Goal: Task Accomplishment & Management: Complete application form

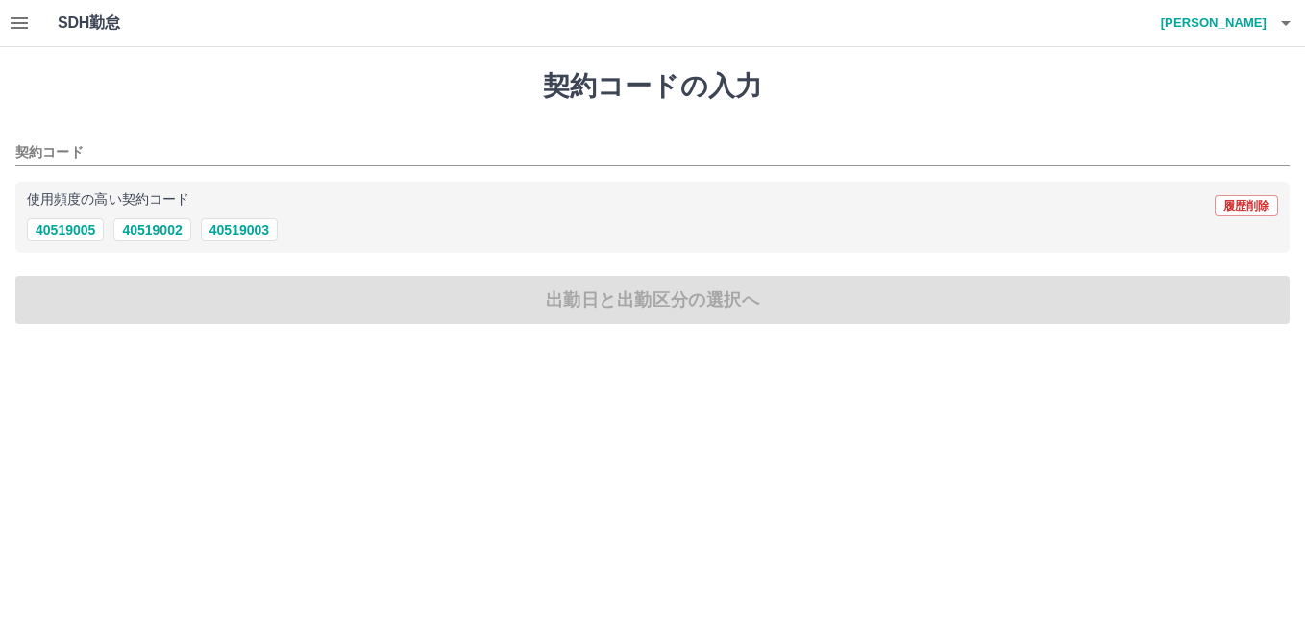
click at [1266, 28] on h4 "行武　則子" at bounding box center [1209, 23] width 115 height 46
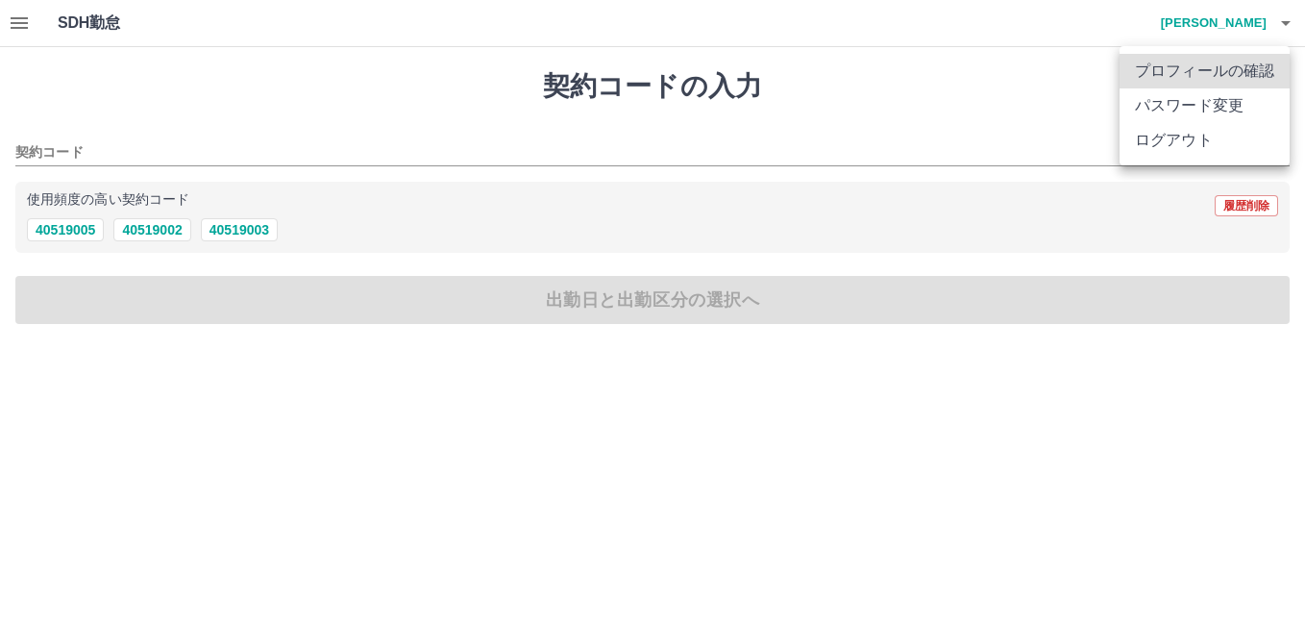
click at [812, 64] on div at bounding box center [652, 312] width 1305 height 625
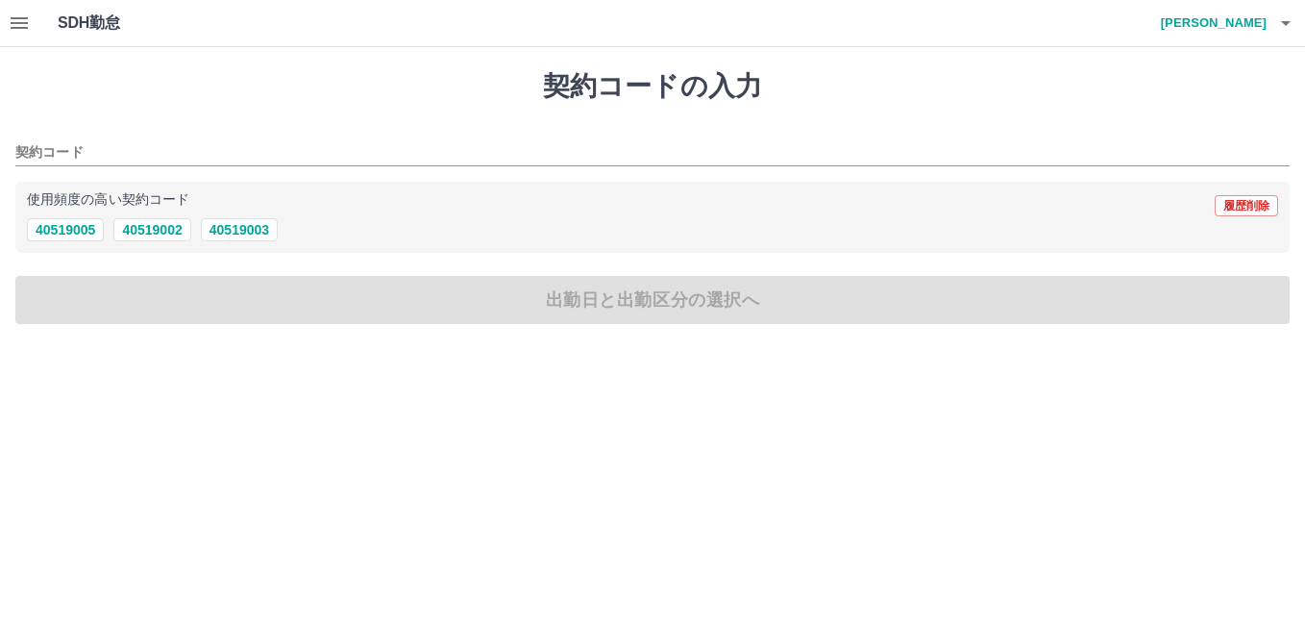
click at [14, 25] on icon "button" at bounding box center [19, 23] width 23 height 23
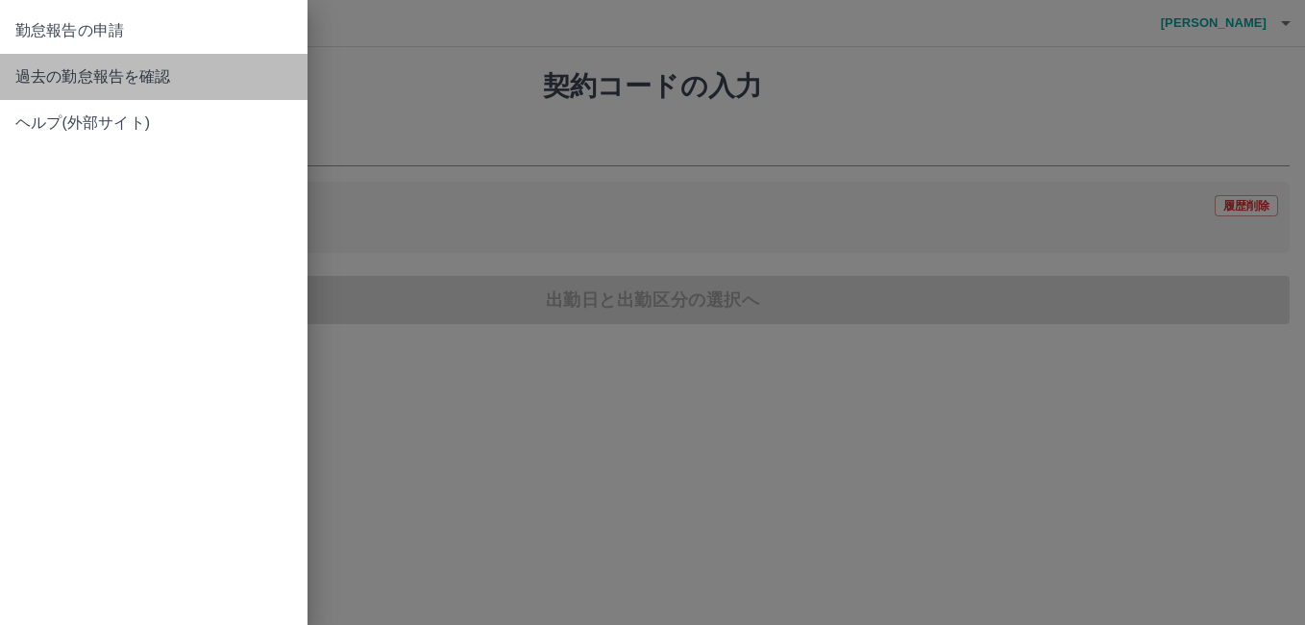
click at [129, 78] on span "過去の勤怠報告を確認" at bounding box center [153, 76] width 277 height 23
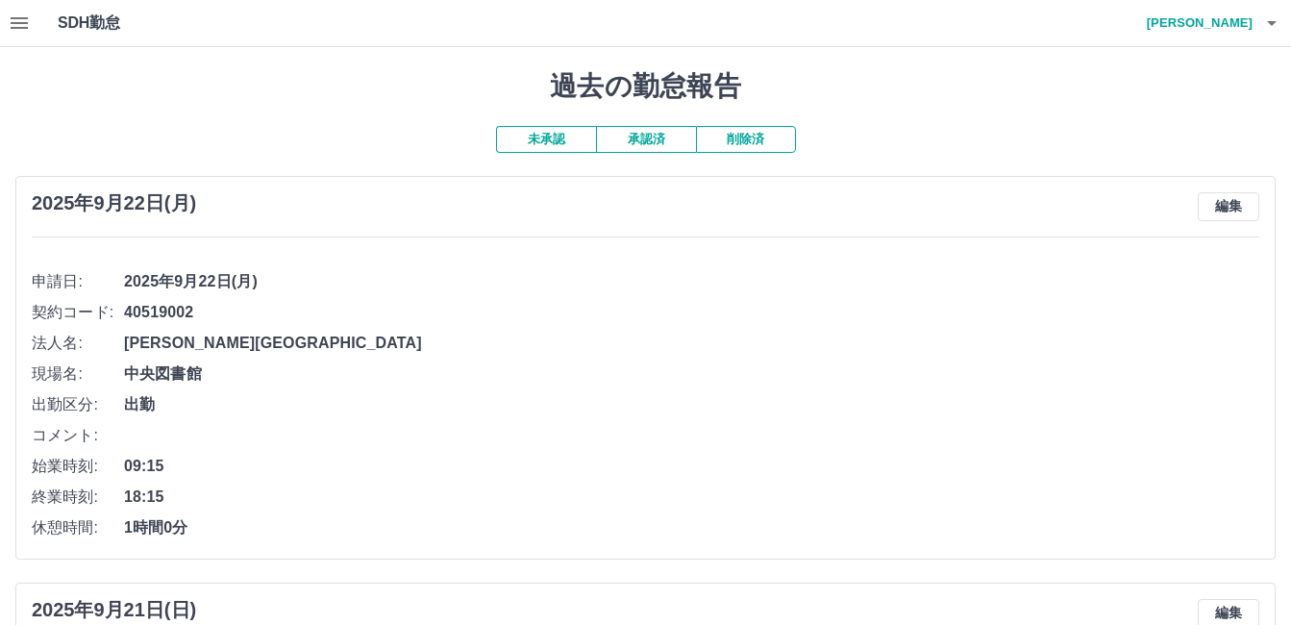
click at [28, 31] on icon "button" at bounding box center [19, 23] width 23 height 23
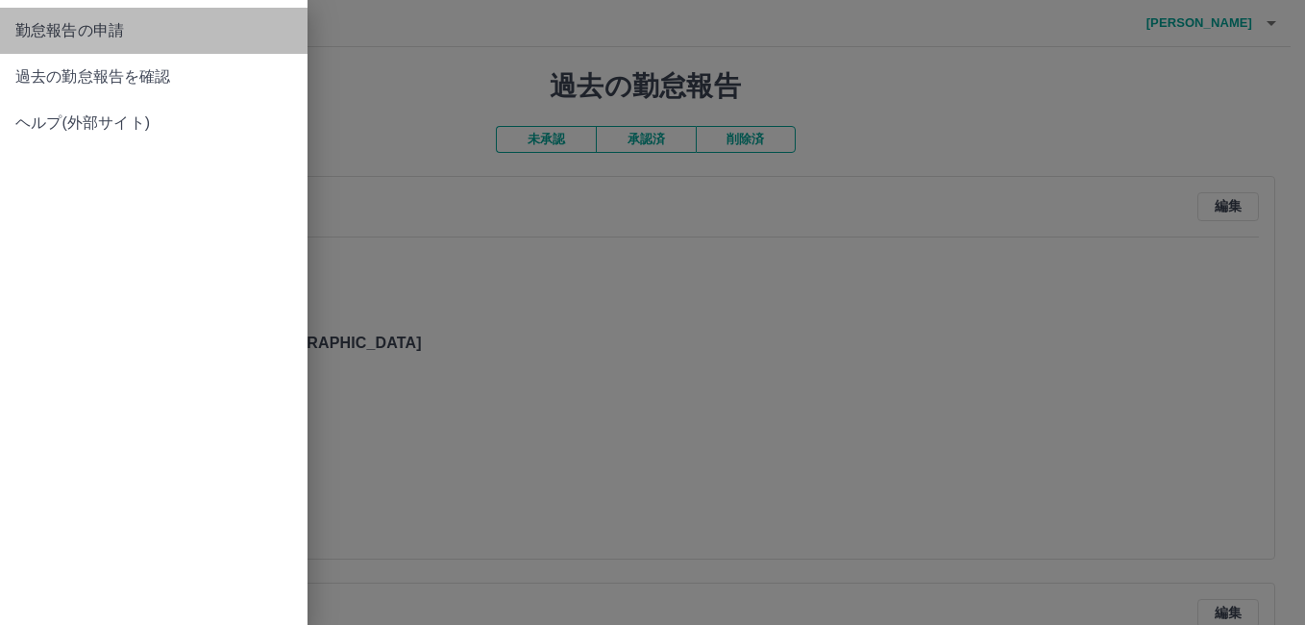
click at [101, 38] on span "勤怠報告の申請" at bounding box center [153, 30] width 277 height 23
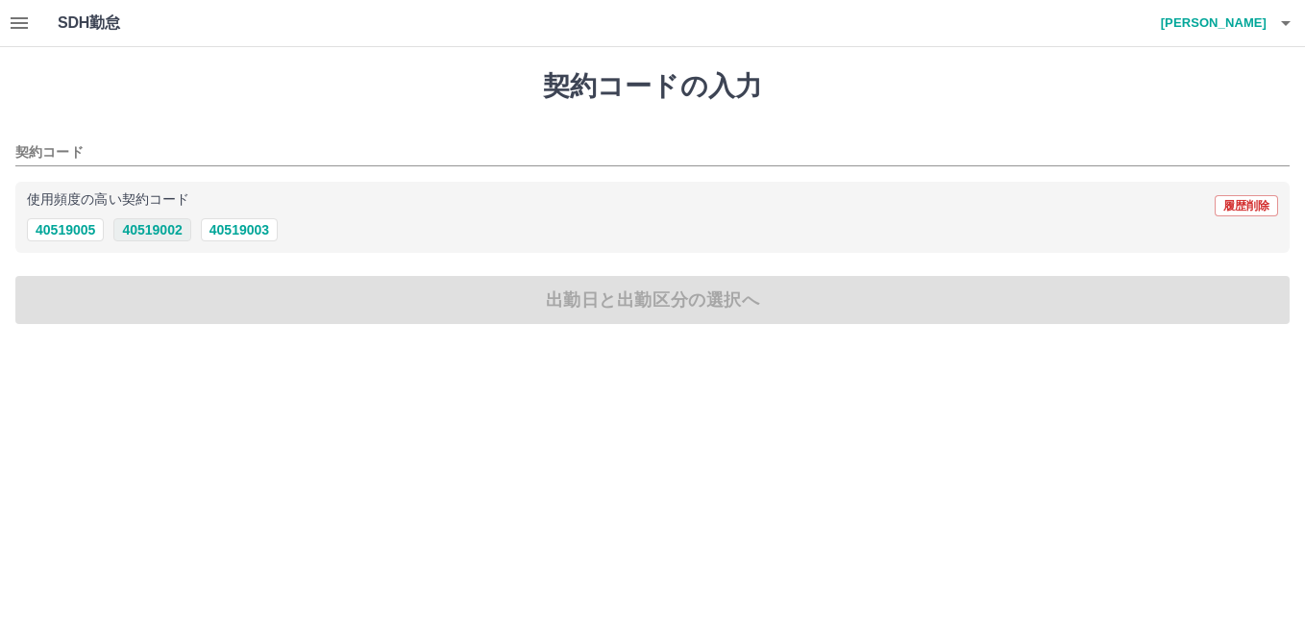
click at [165, 222] on button "40519002" at bounding box center [151, 229] width 77 height 23
type input "********"
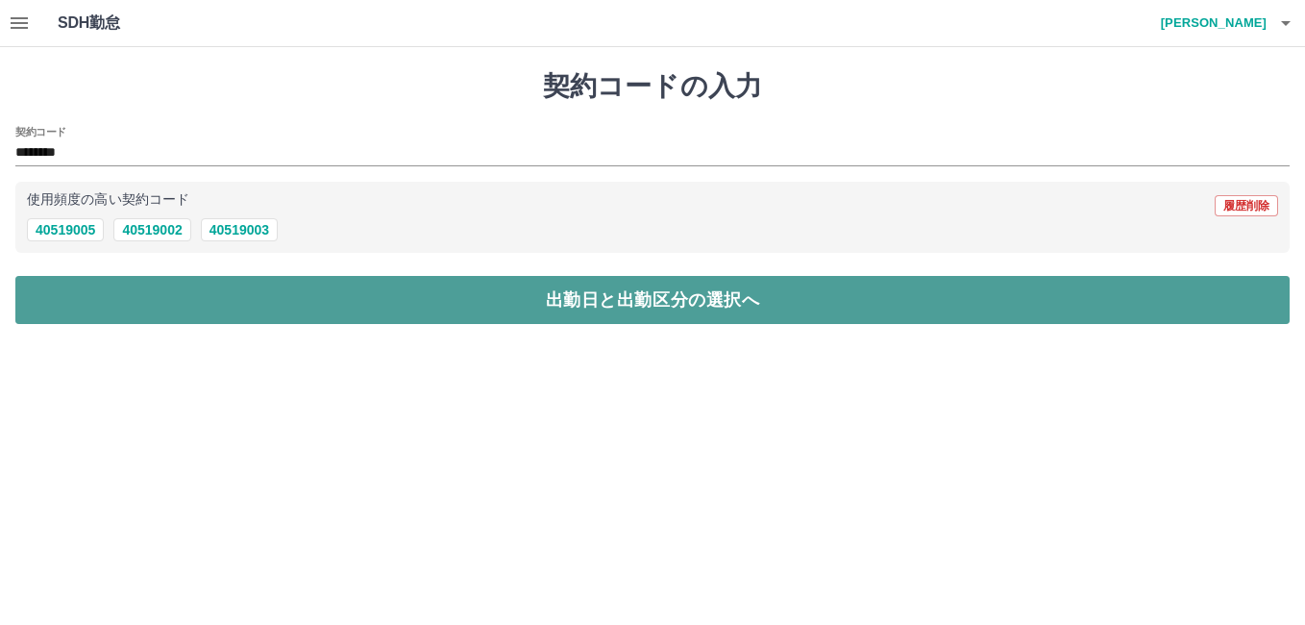
click at [231, 284] on button "出勤日と出勤区分の選択へ" at bounding box center [652, 300] width 1275 height 48
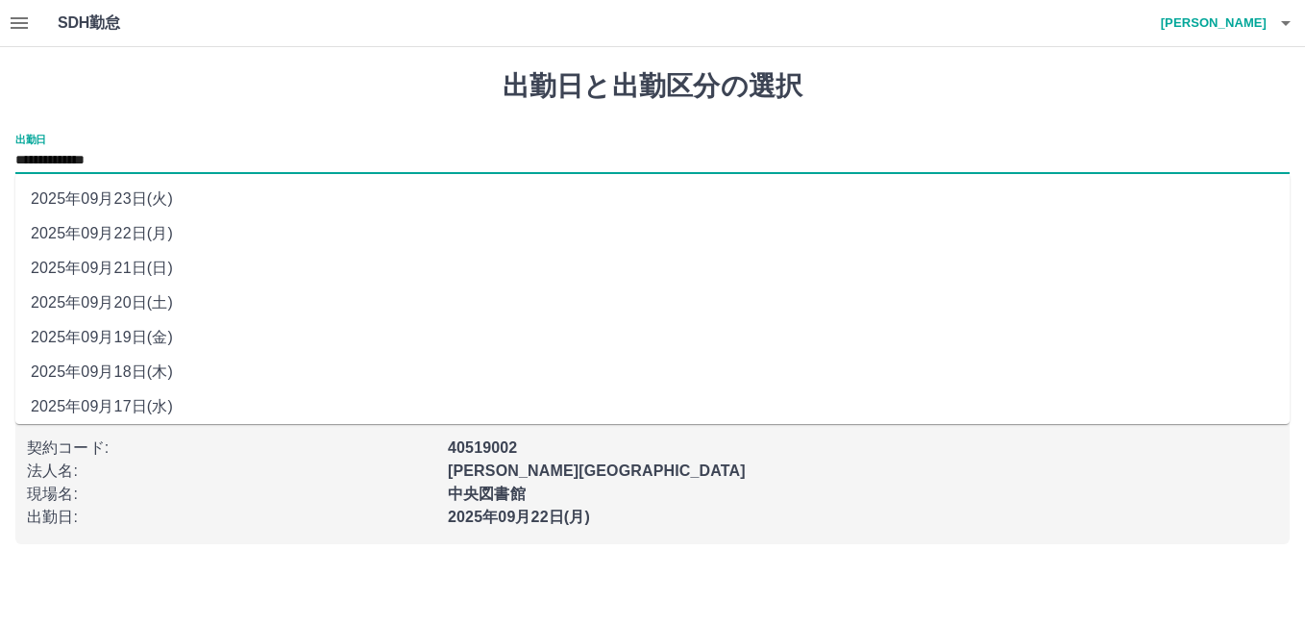
click at [145, 151] on input "**********" at bounding box center [652, 161] width 1275 height 24
drag, startPoint x: 145, startPoint y: 151, endPoint x: 104, endPoint y: 200, distance: 64.1
click at [104, 200] on li "2025年09月23日(火)" at bounding box center [652, 199] width 1275 height 35
type input "**********"
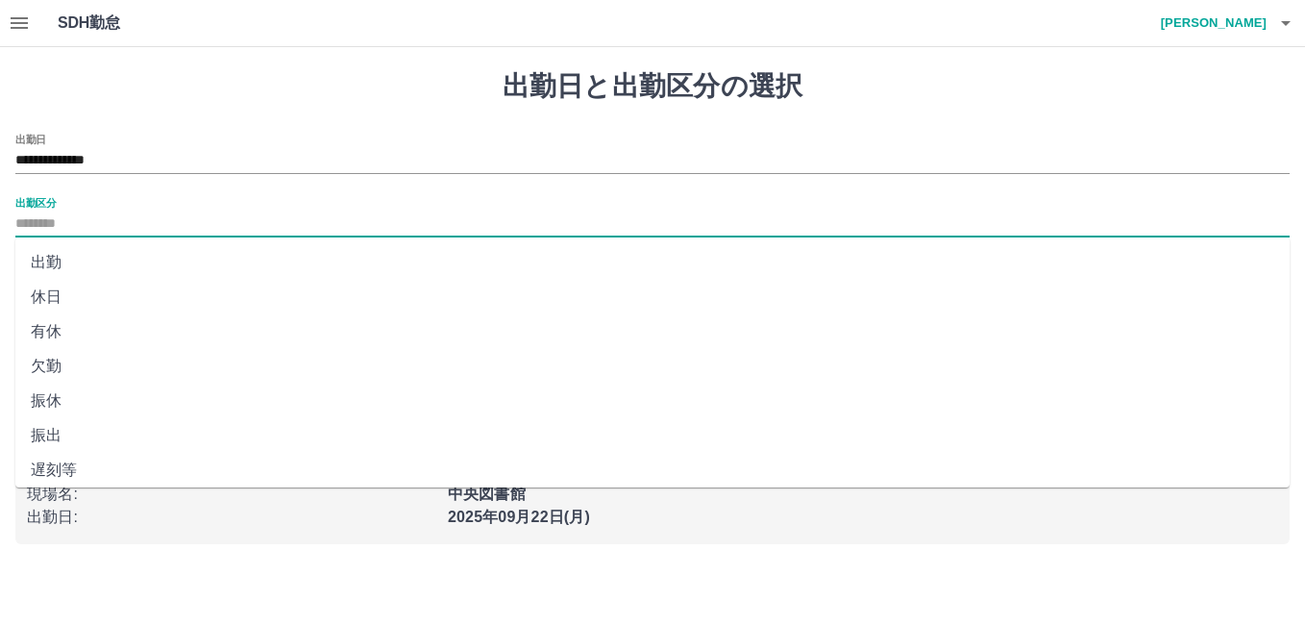
click at [86, 228] on input "出勤区分" at bounding box center [652, 224] width 1275 height 24
click at [65, 329] on li "有休" at bounding box center [652, 331] width 1275 height 35
type input "**"
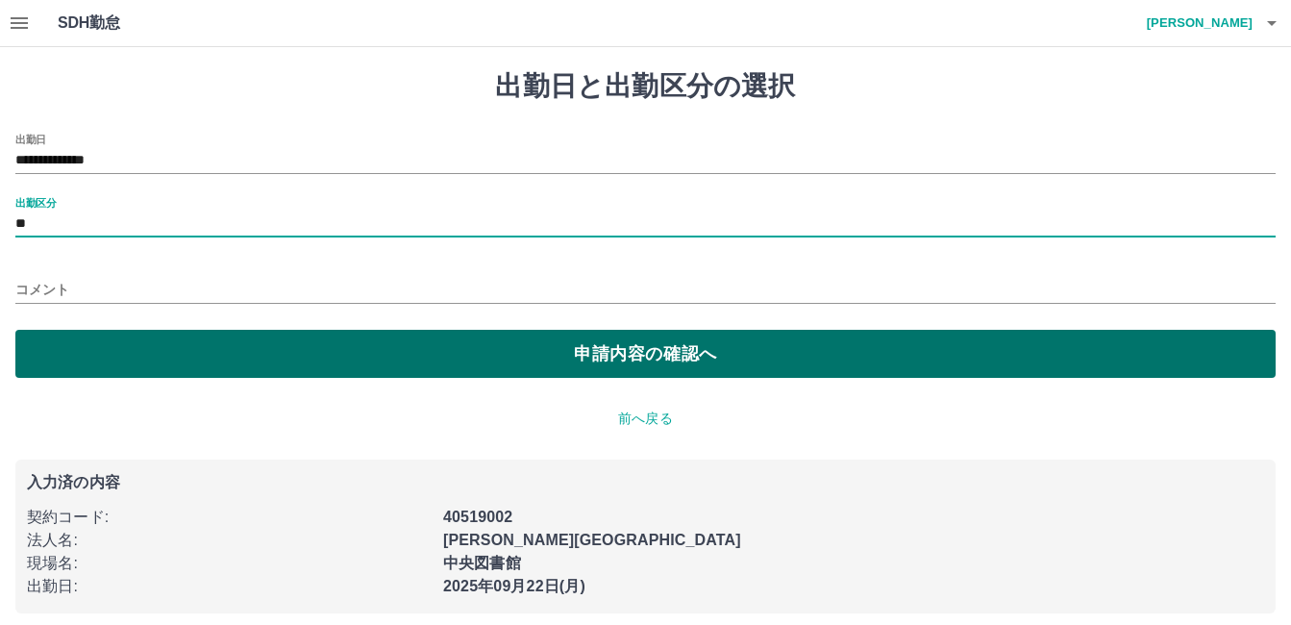
click at [87, 361] on button "申請内容の確認へ" at bounding box center [645, 354] width 1260 height 48
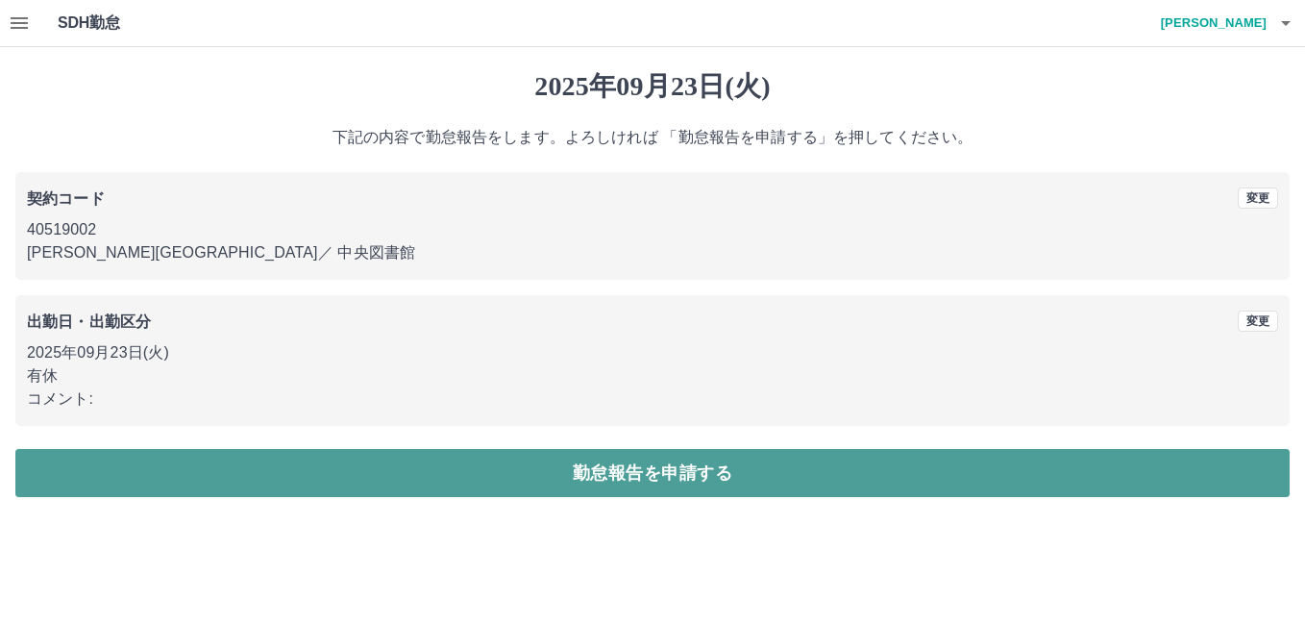
click at [481, 484] on button "勤怠報告を申請する" at bounding box center [652, 473] width 1275 height 48
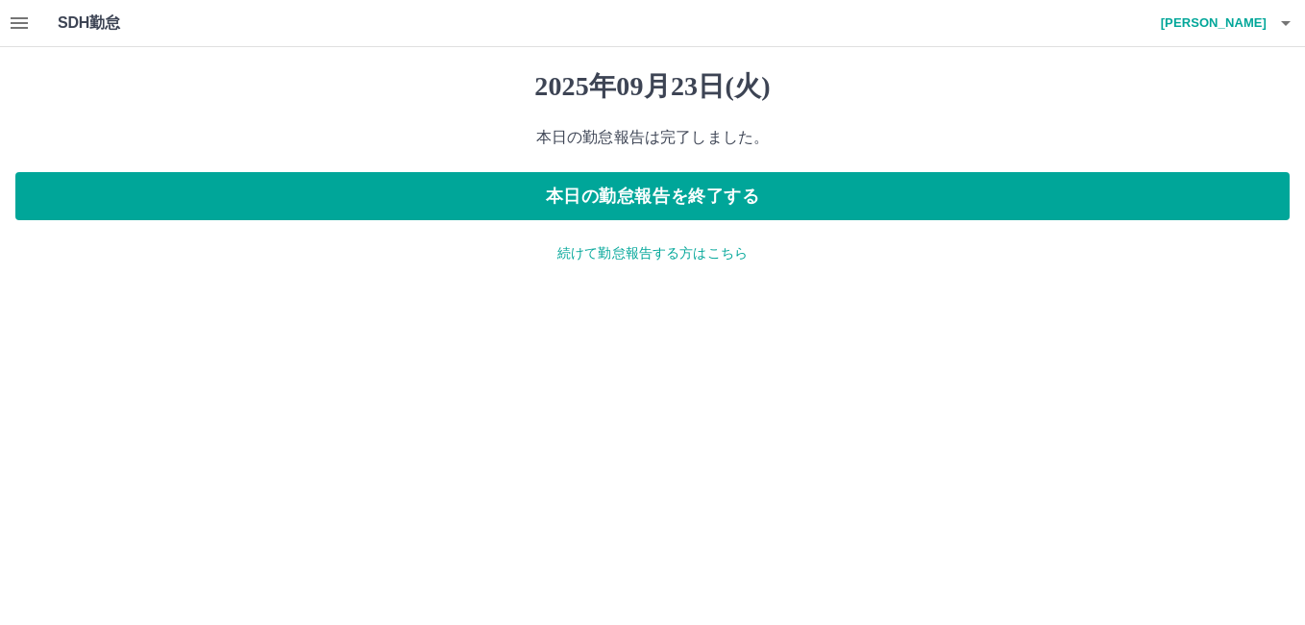
click at [1267, 29] on button "button" at bounding box center [1286, 23] width 38 height 46
click at [1193, 141] on li "ログアウト" at bounding box center [1205, 140] width 170 height 35
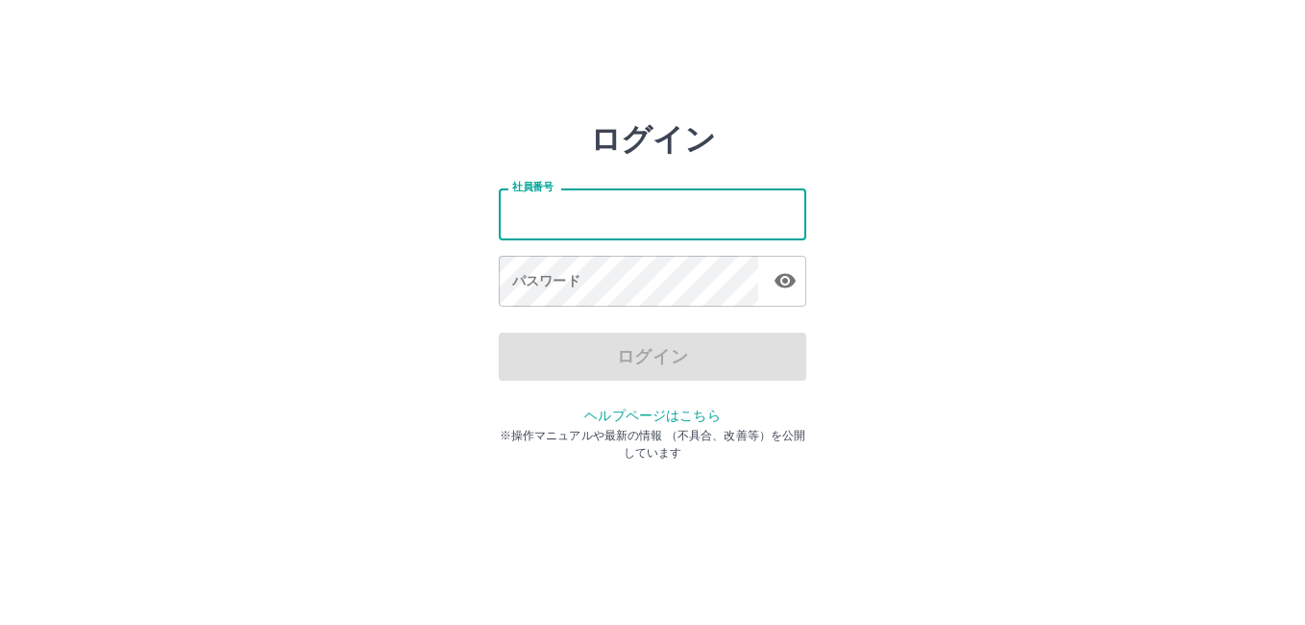
click at [621, 200] on input "社員番号" at bounding box center [653, 213] width 308 height 51
type input "*******"
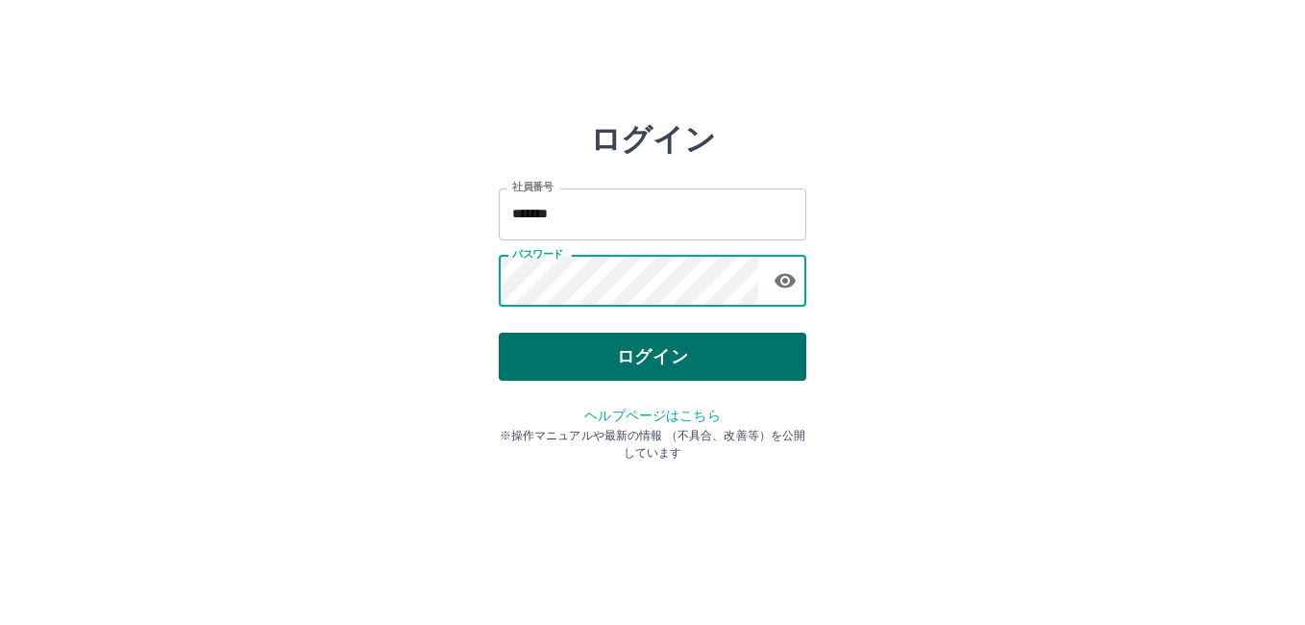
drag, startPoint x: 771, startPoint y: 360, endPoint x: 771, endPoint y: 344, distance: 15.4
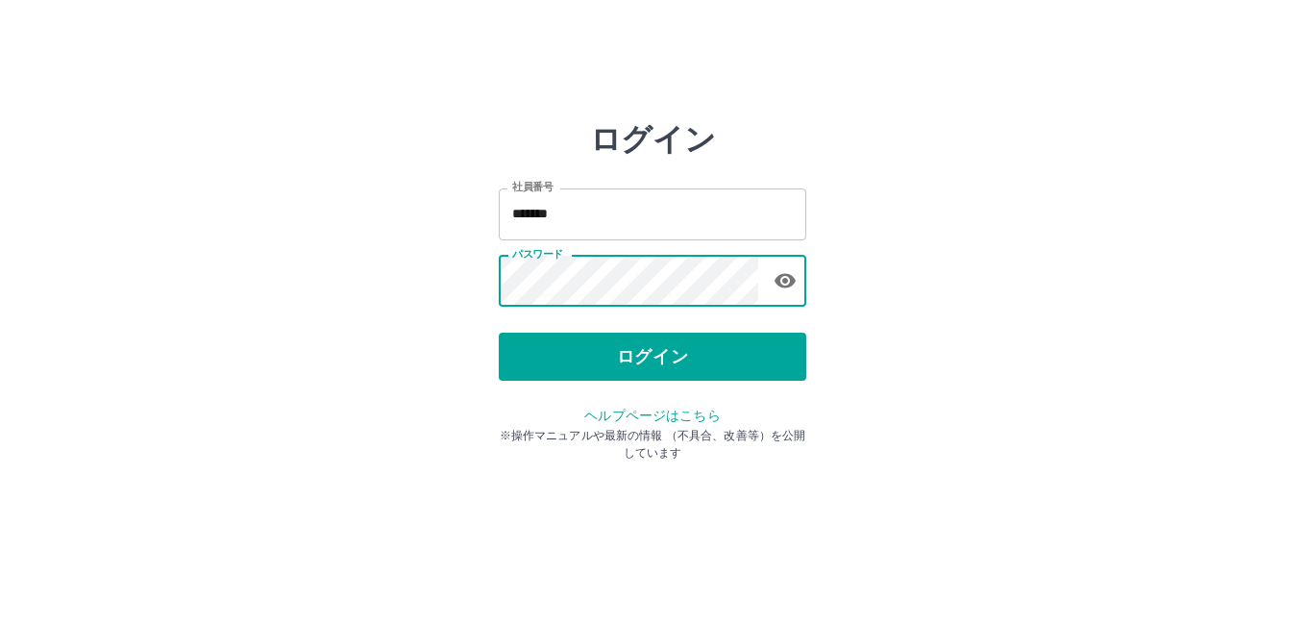
click at [771, 359] on button "ログイン" at bounding box center [653, 357] width 308 height 48
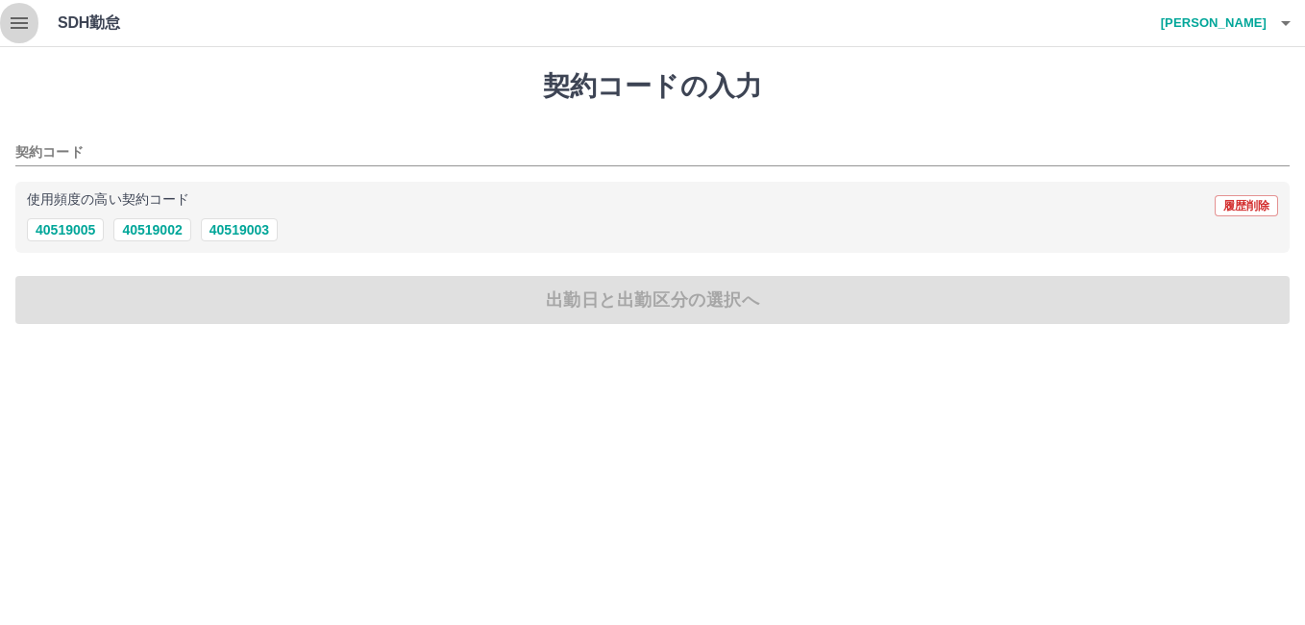
click at [23, 32] on icon "button" at bounding box center [19, 23] width 23 height 23
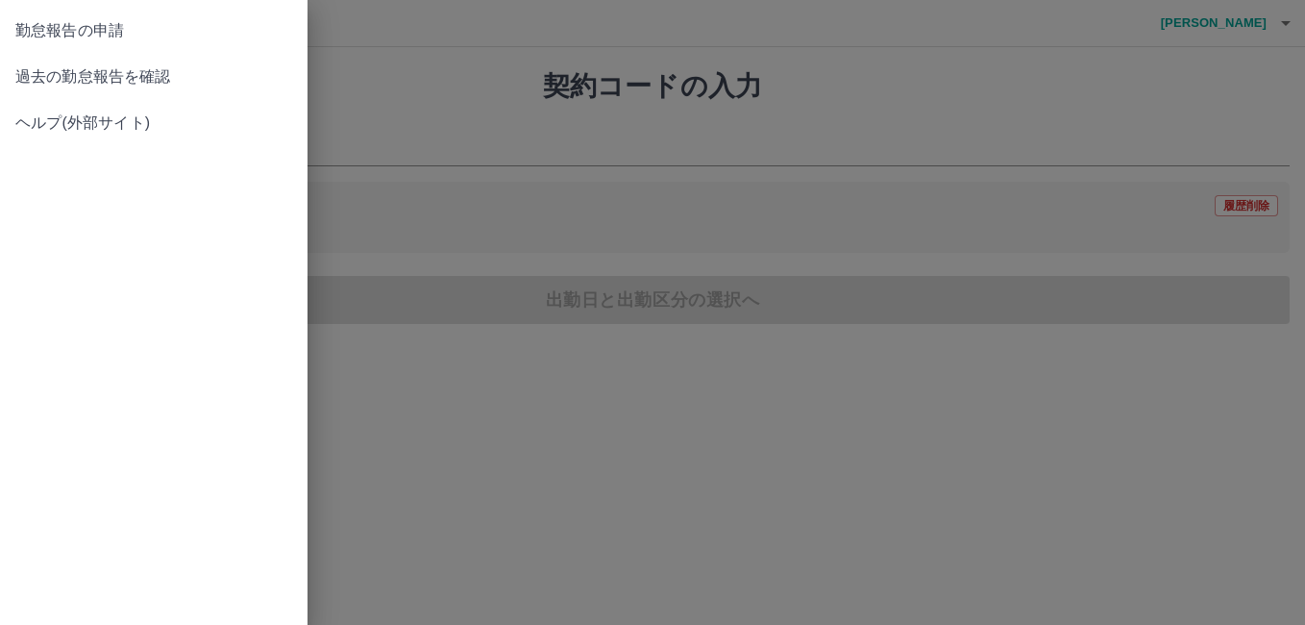
click at [694, 265] on div at bounding box center [652, 312] width 1305 height 625
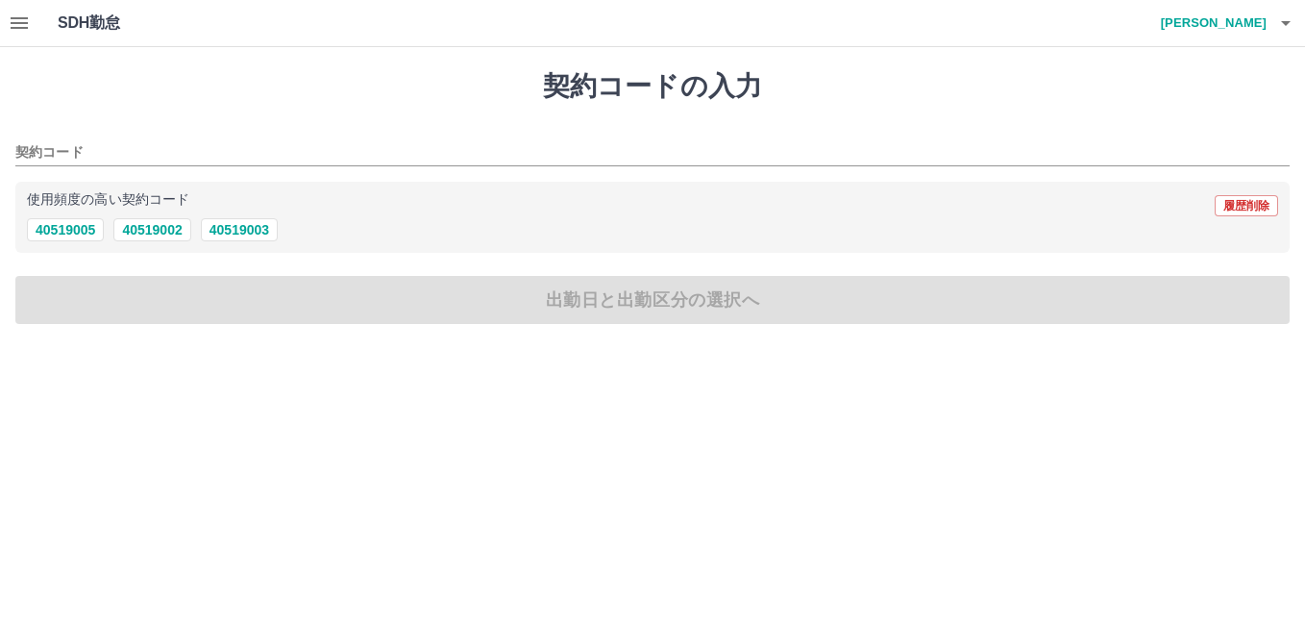
click at [1233, 17] on h4 "[PERSON_NAME]" at bounding box center [1209, 23] width 115 height 46
click at [1180, 149] on li "ログアウト" at bounding box center [1205, 140] width 170 height 35
